Goal: Navigation & Orientation: Find specific page/section

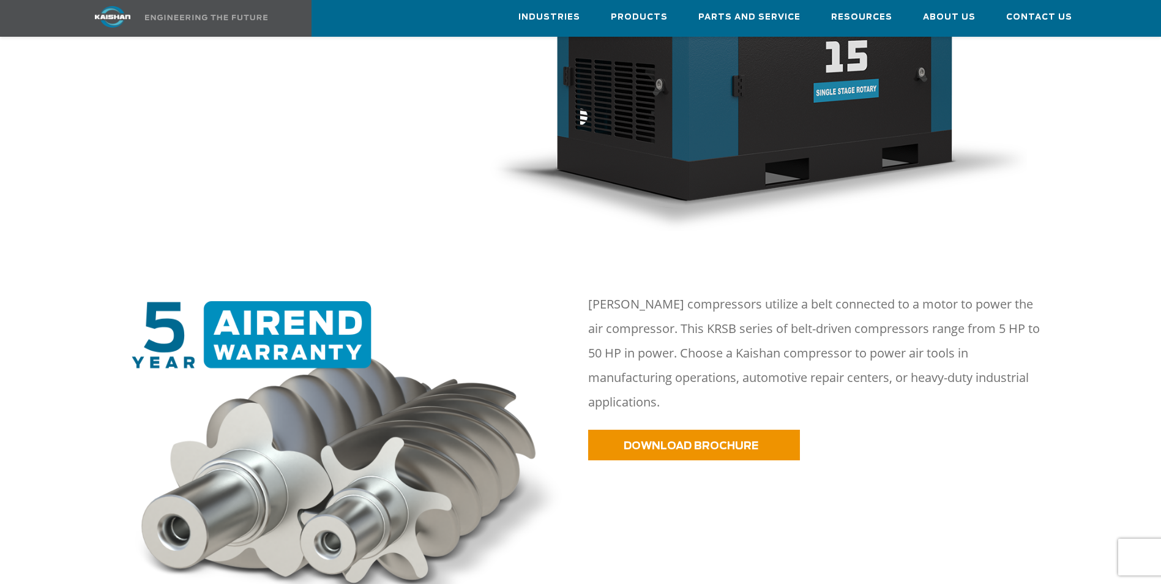
scroll to position [428, 0]
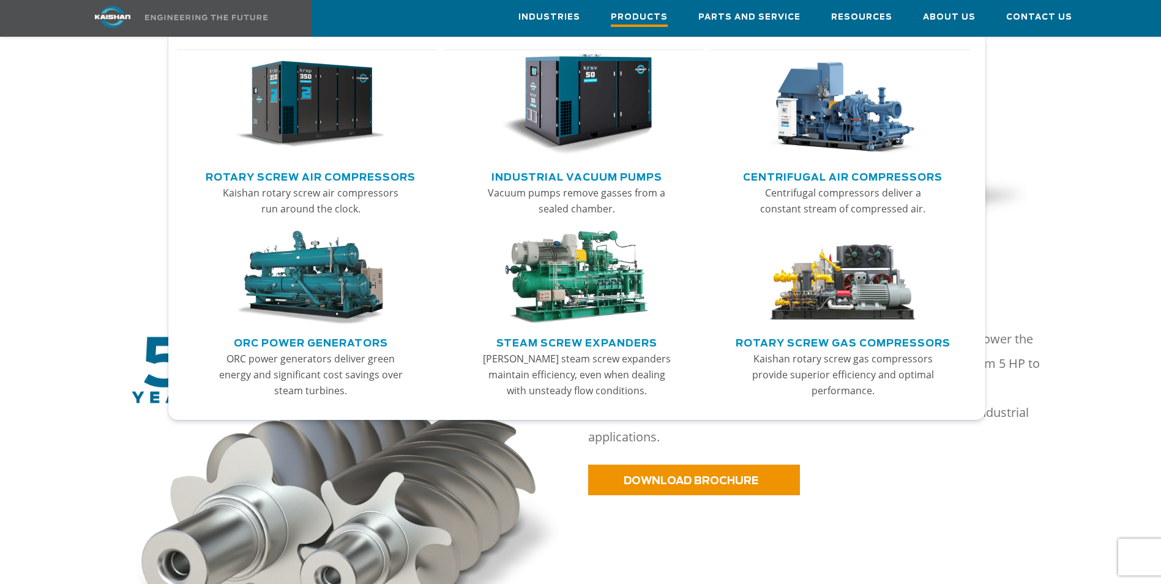
click at [646, 15] on span "Products" at bounding box center [639, 18] width 57 height 17
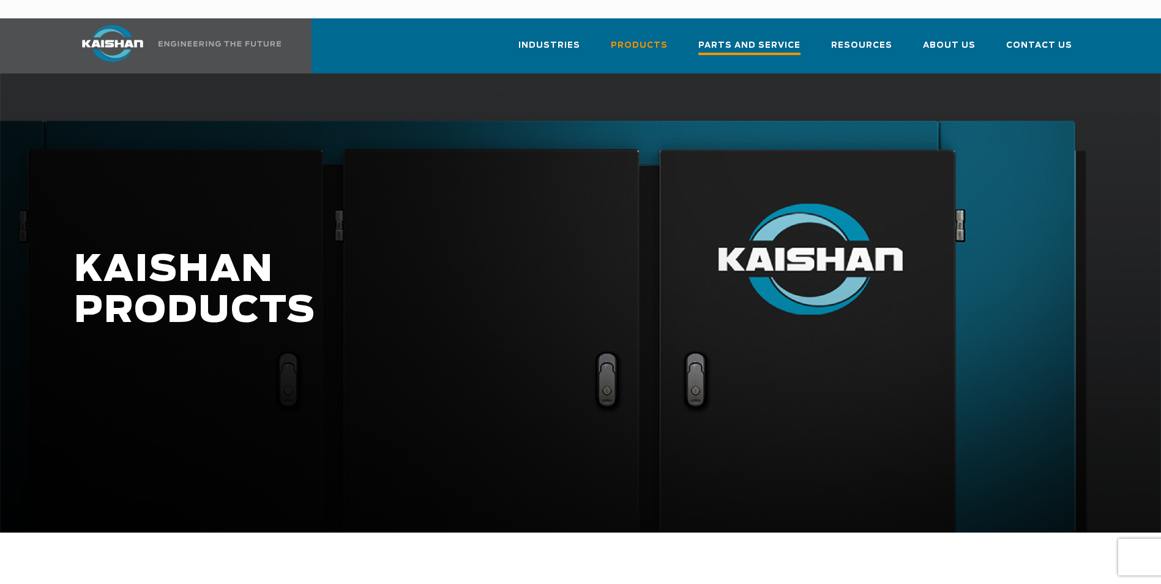
click at [769, 39] on span "Parts and Service" at bounding box center [749, 47] width 102 height 17
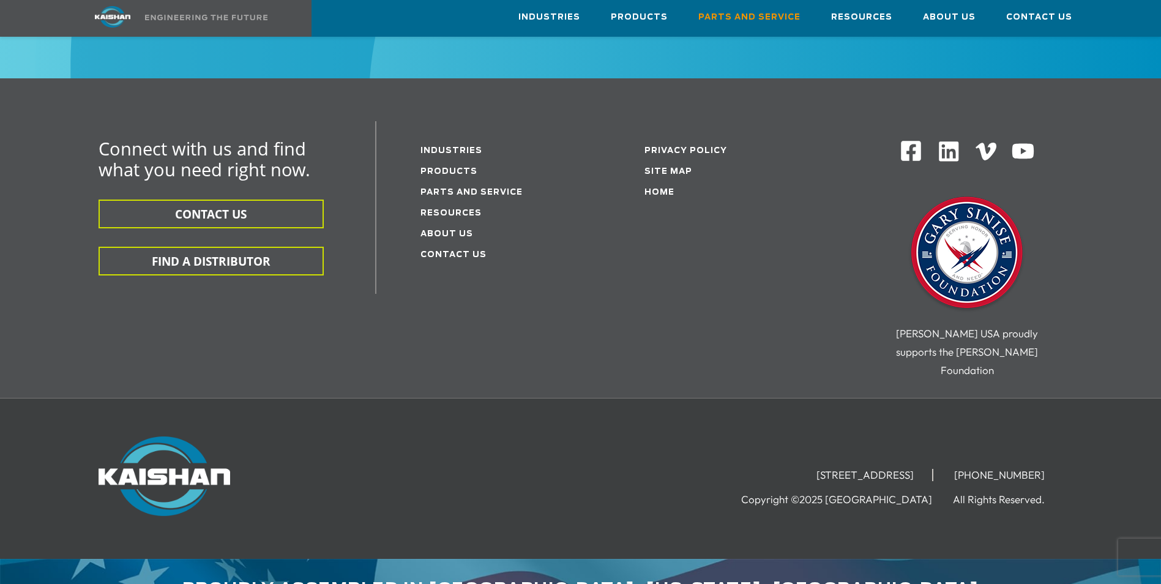
scroll to position [1636, 0]
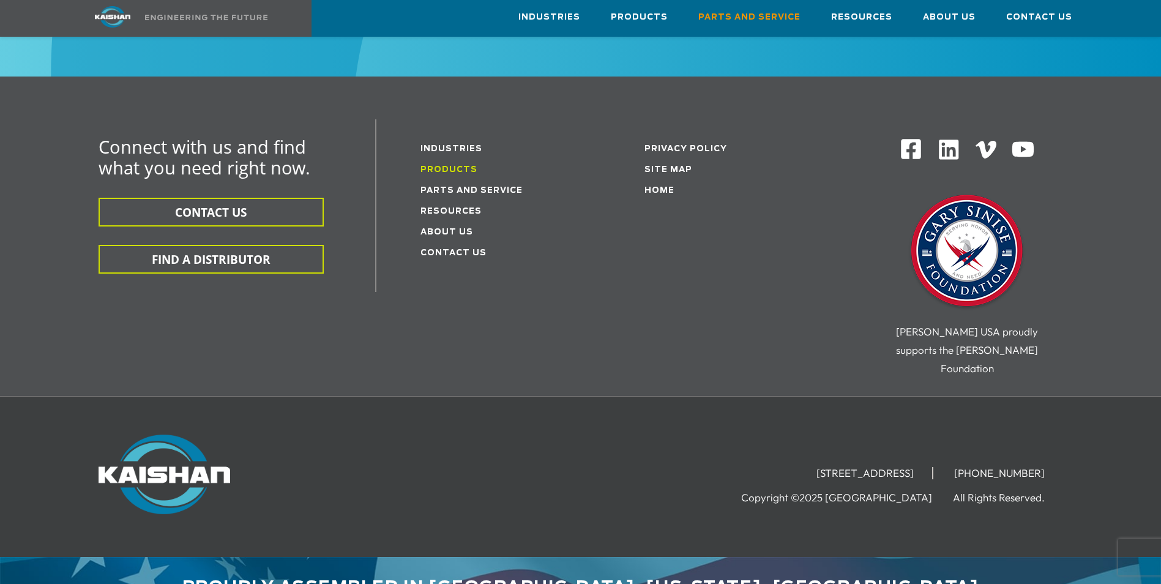
click at [450, 166] on link "Products" at bounding box center [448, 170] width 57 height 8
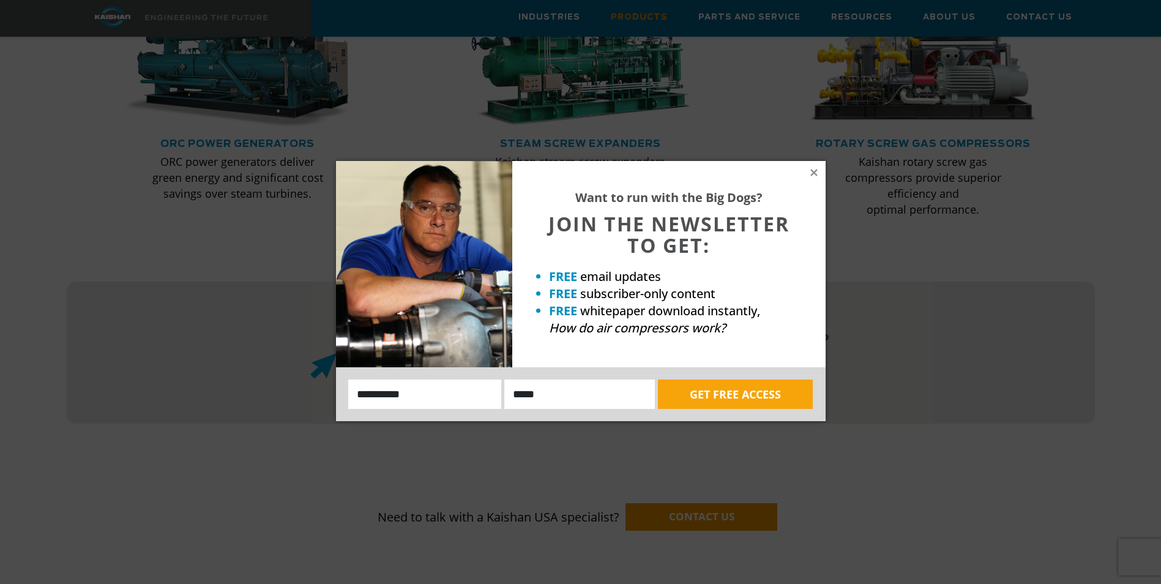
scroll to position [918, 0]
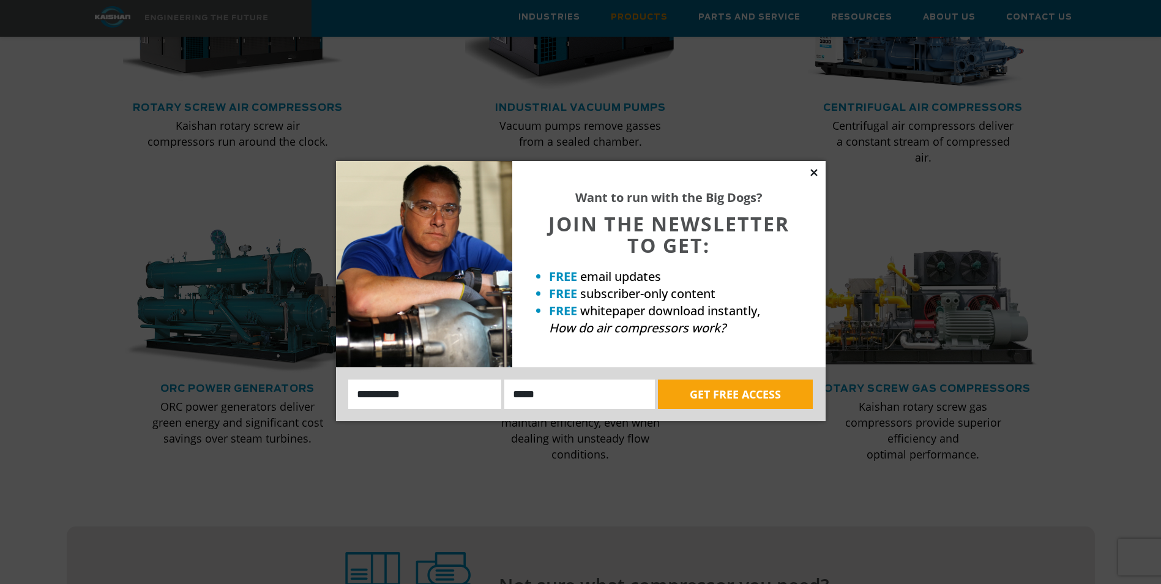
click at [814, 173] on icon at bounding box center [813, 172] width 7 height 7
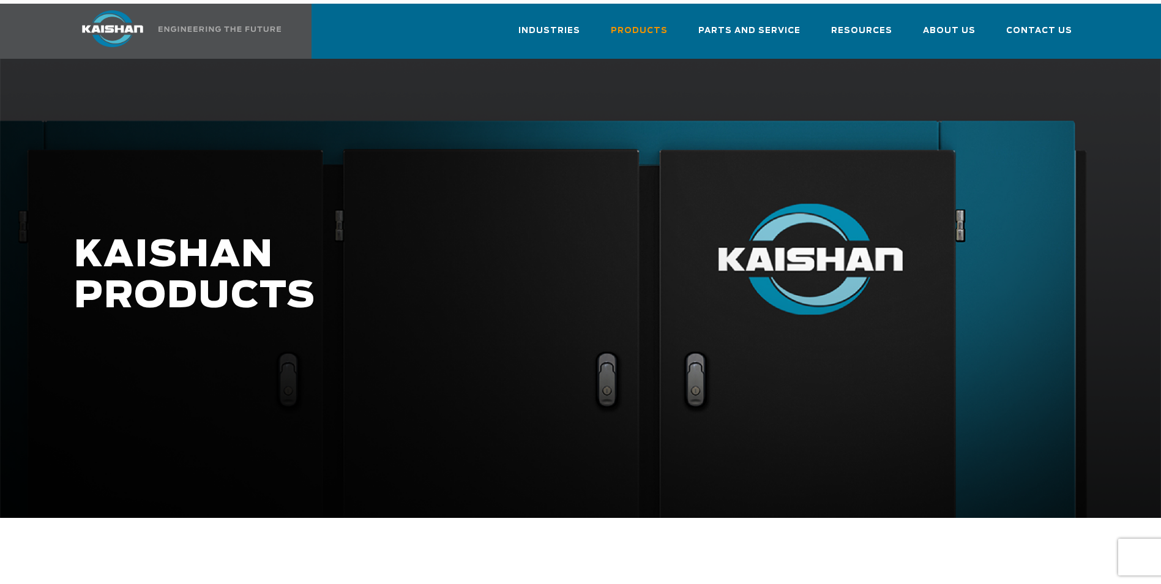
scroll to position [0, 0]
